Goal: Information Seeking & Learning: Learn about a topic

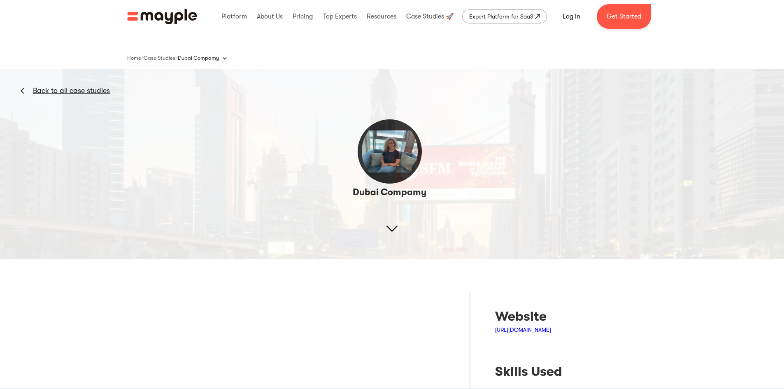
click at [43, 90] on link "Back to all case studies" at bounding box center [71, 91] width 77 height 10
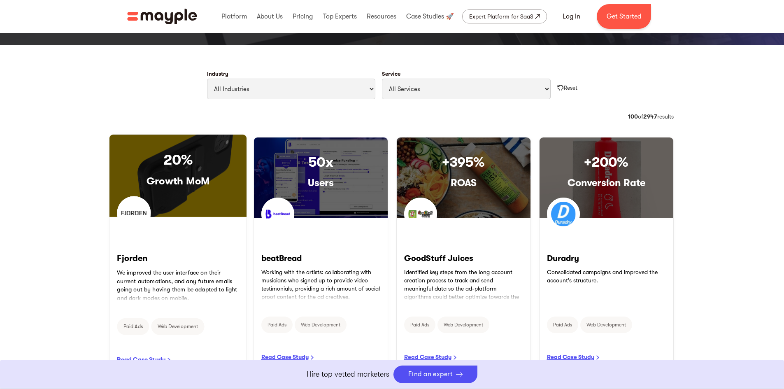
scroll to position [412, 0]
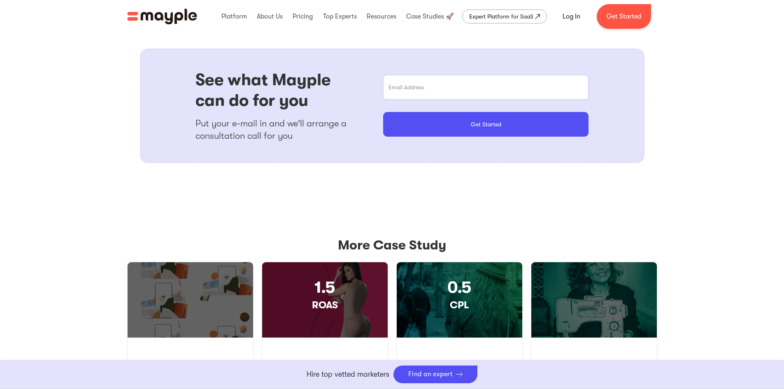
scroll to position [659, 0]
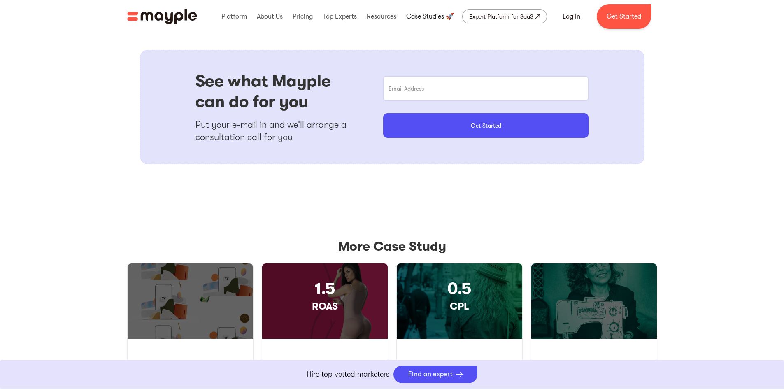
click at [424, 16] on link at bounding box center [430, 16] width 52 height 26
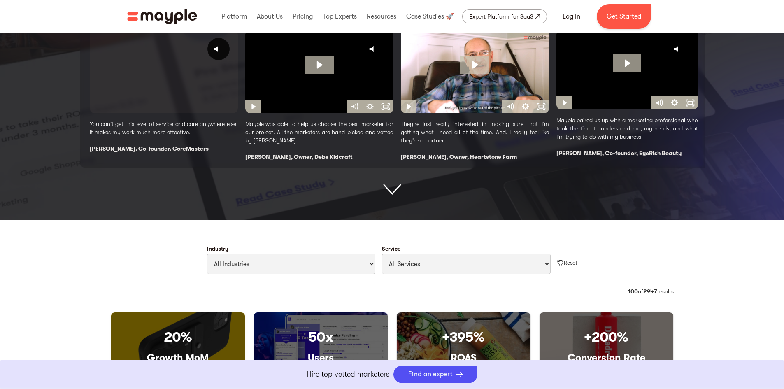
scroll to position [206, 0]
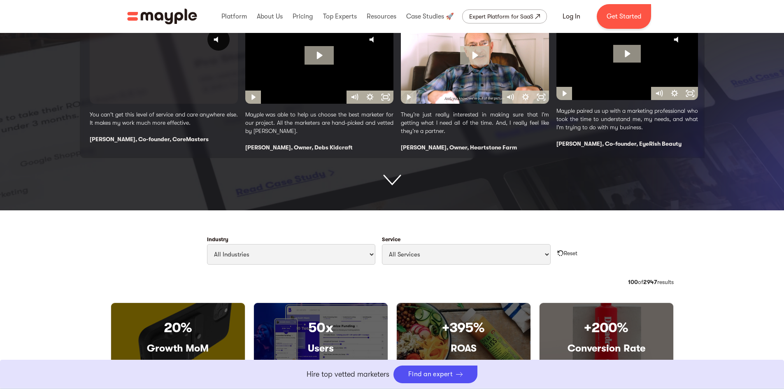
click at [389, 179] on img at bounding box center [392, 180] width 18 height 11
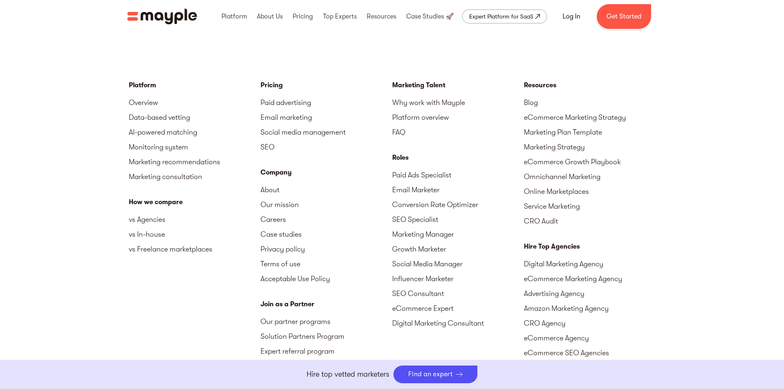
scroll to position [1003, 0]
